Goal: Check status

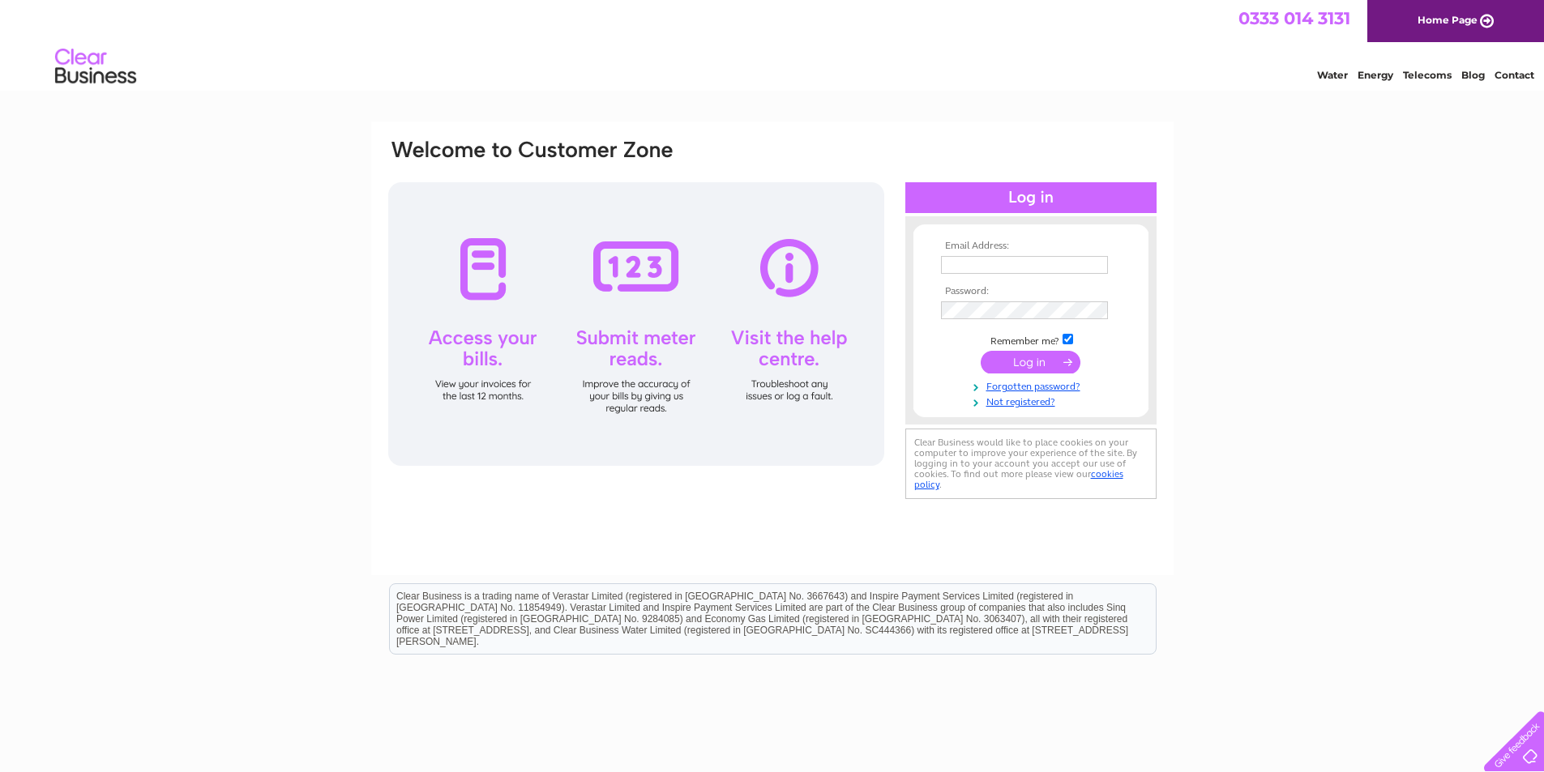
click at [999, 264] on input "text" at bounding box center [1024, 265] width 167 height 18
type input "[EMAIL_ADDRESS][DOMAIN_NAME]"
click at [980, 352] on input "submit" at bounding box center [1030, 363] width 100 height 23
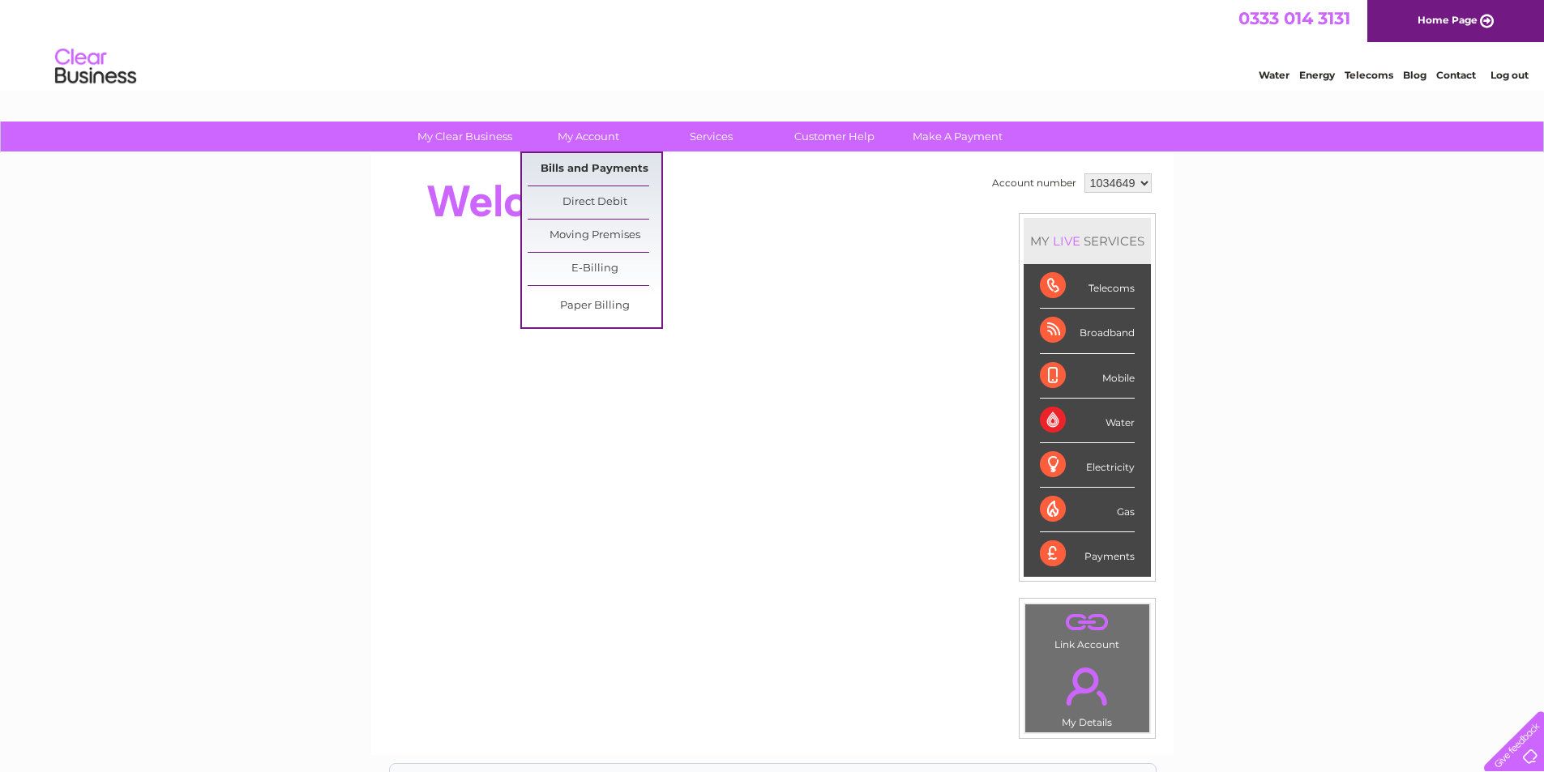
click at [582, 160] on link "Bills and Payments" at bounding box center [595, 169] width 134 height 32
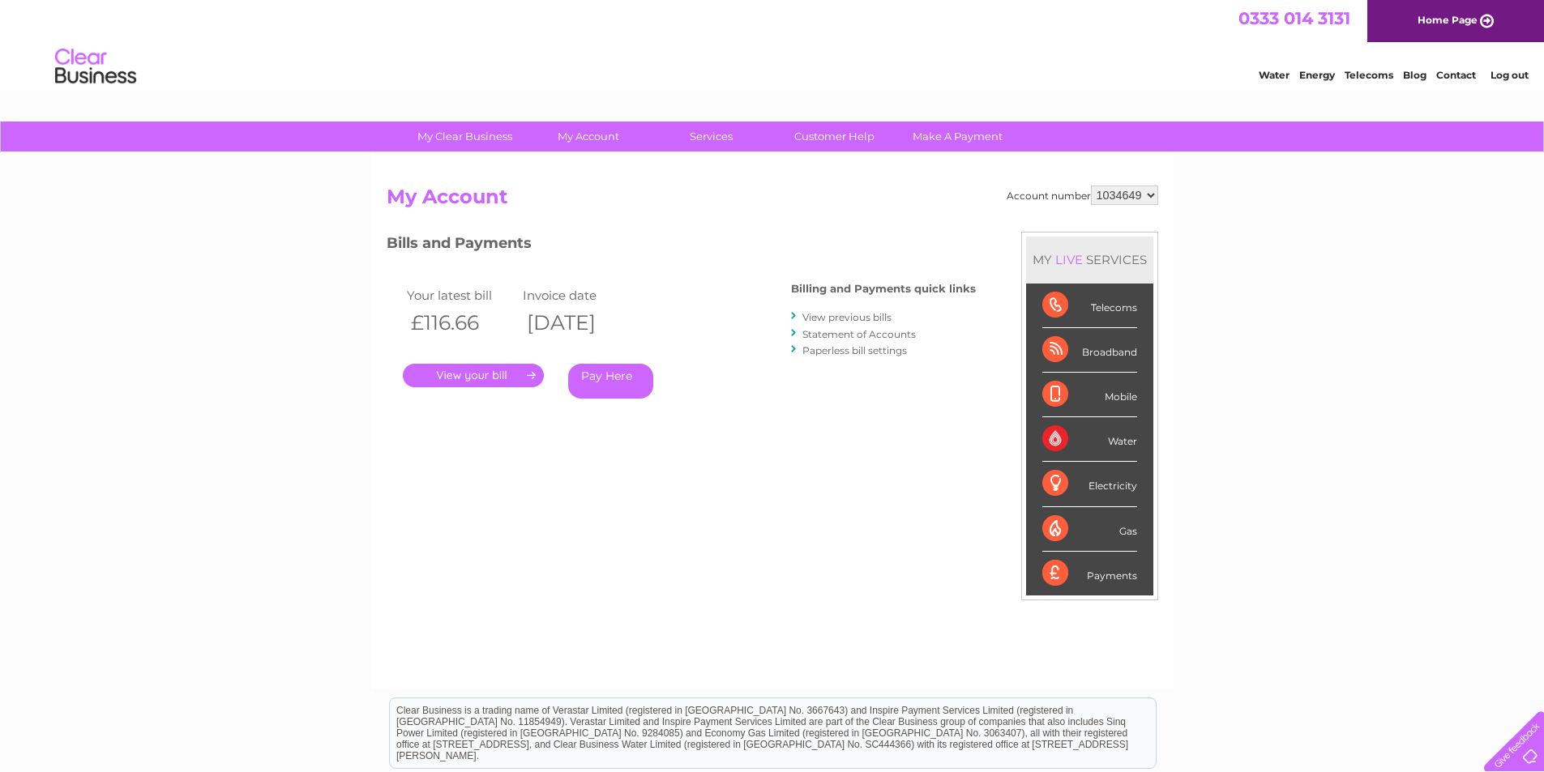
click at [499, 377] on link "." at bounding box center [473, 375] width 141 height 23
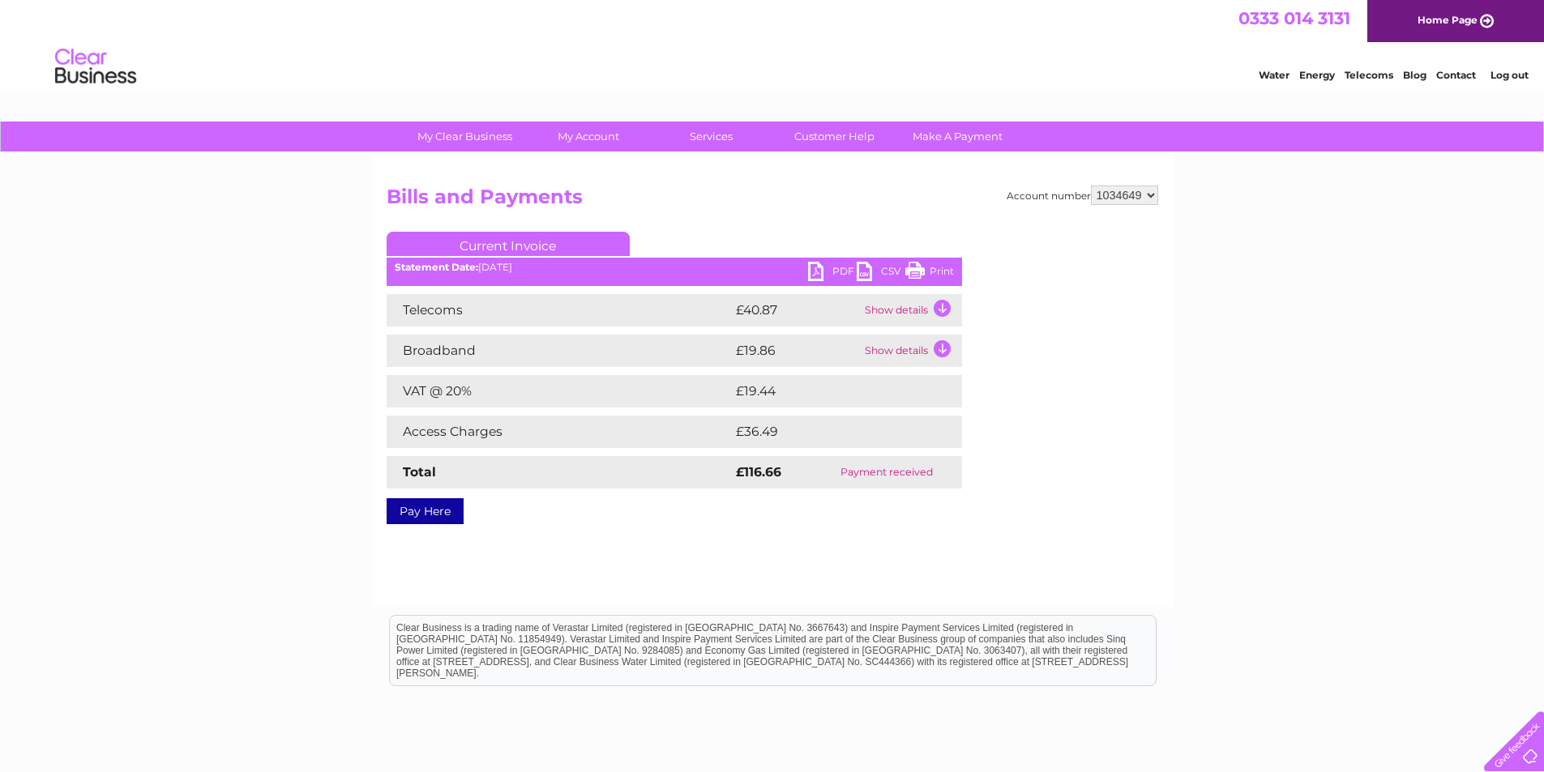
click at [921, 272] on link "Print" at bounding box center [929, 273] width 49 height 23
click at [821, 267] on link "PDF" at bounding box center [832, 273] width 49 height 23
